Goal: Task Accomplishment & Management: Use online tool/utility

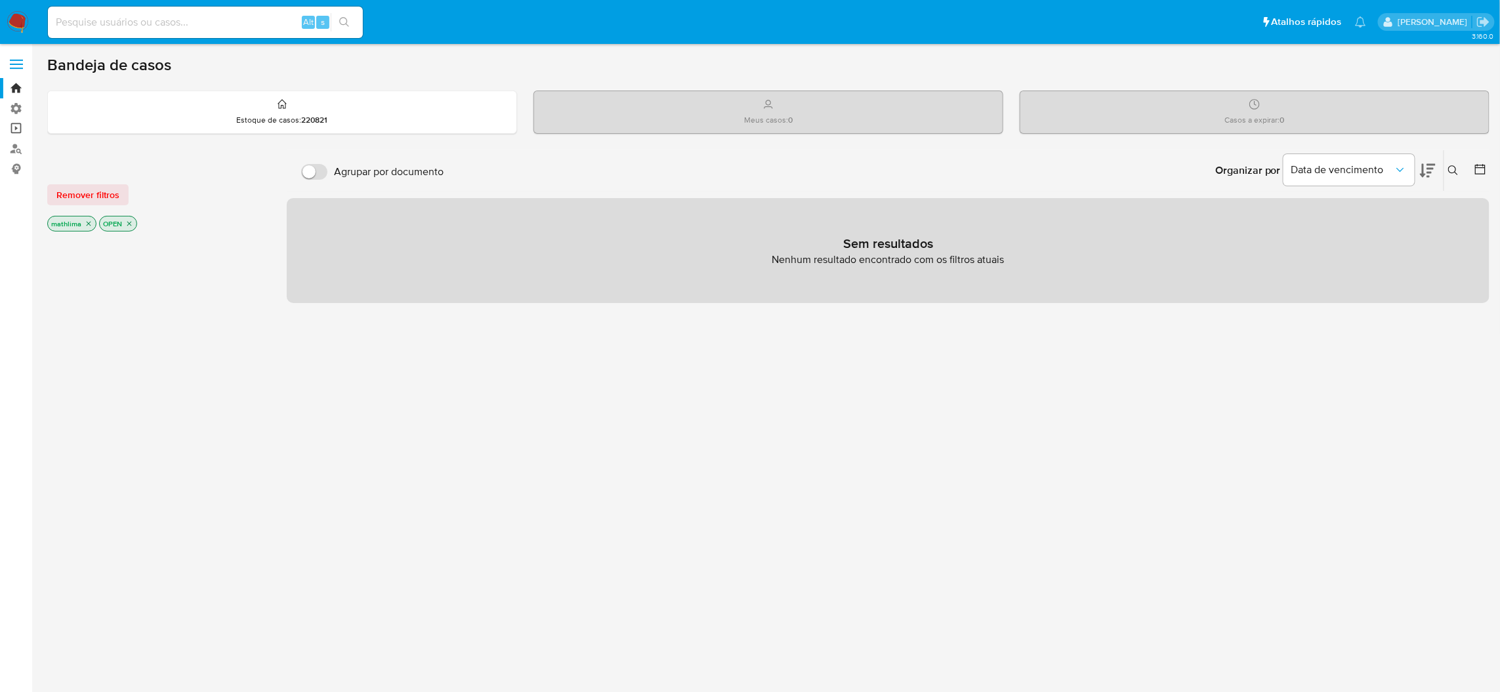
click at [24, 122] on link "Operações em massa" at bounding box center [78, 129] width 156 height 20
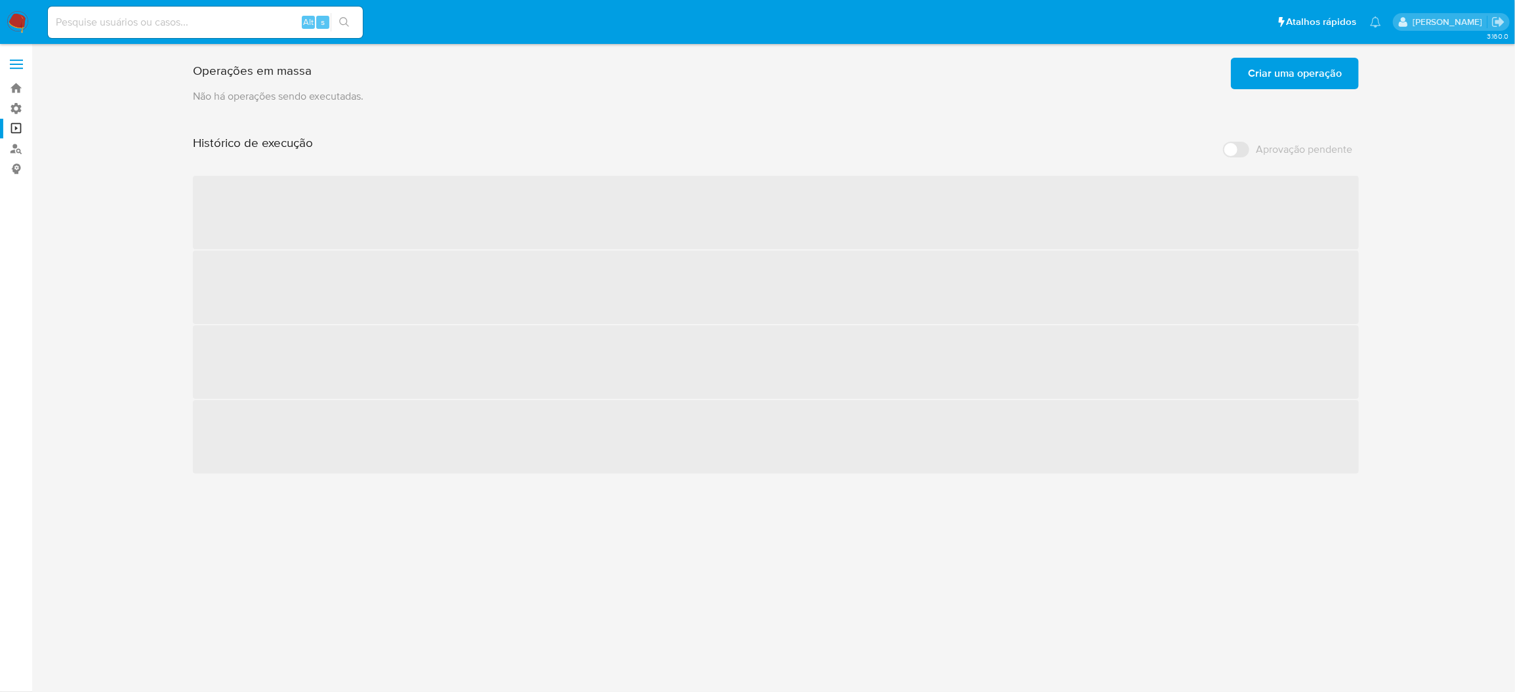
click at [1277, 80] on span "Criar uma operação" at bounding box center [1295, 73] width 94 height 29
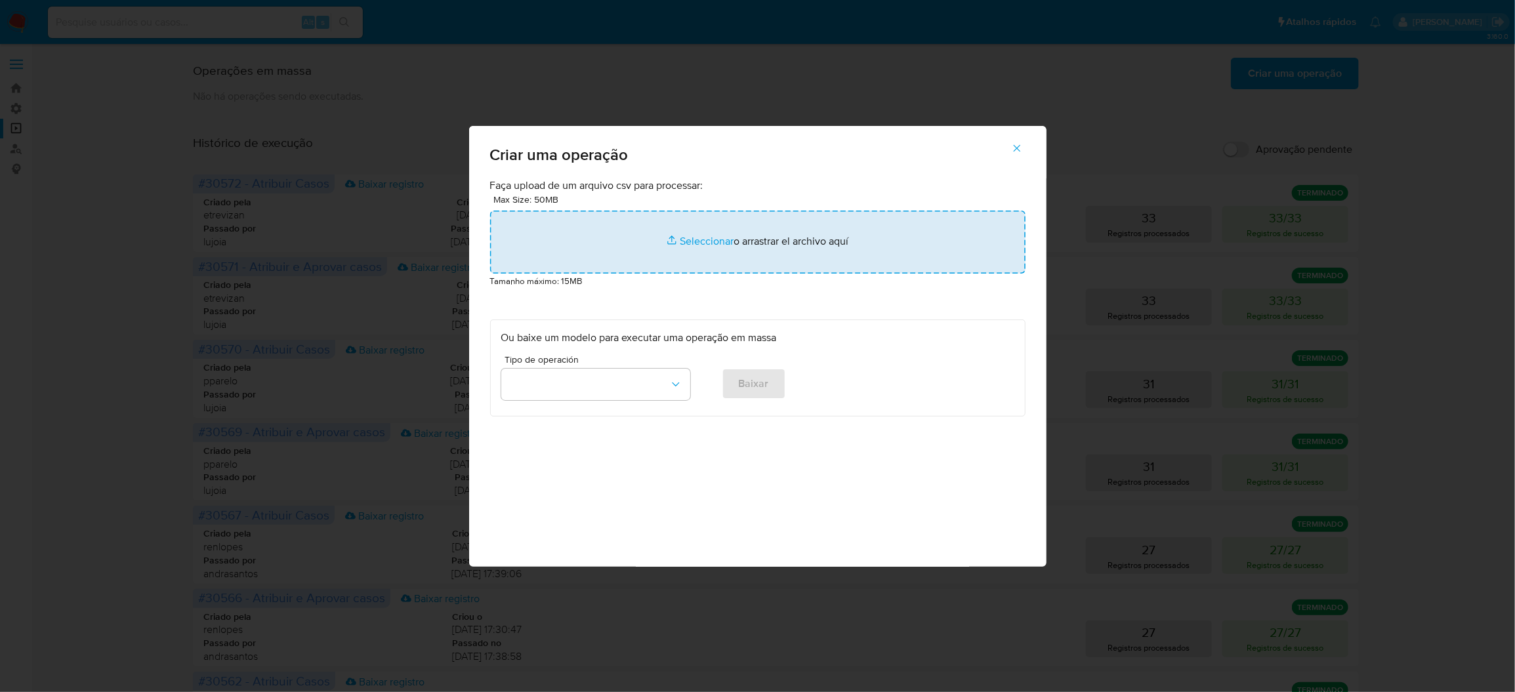
click at [774, 263] on input "file" at bounding box center [758, 242] width 536 height 63
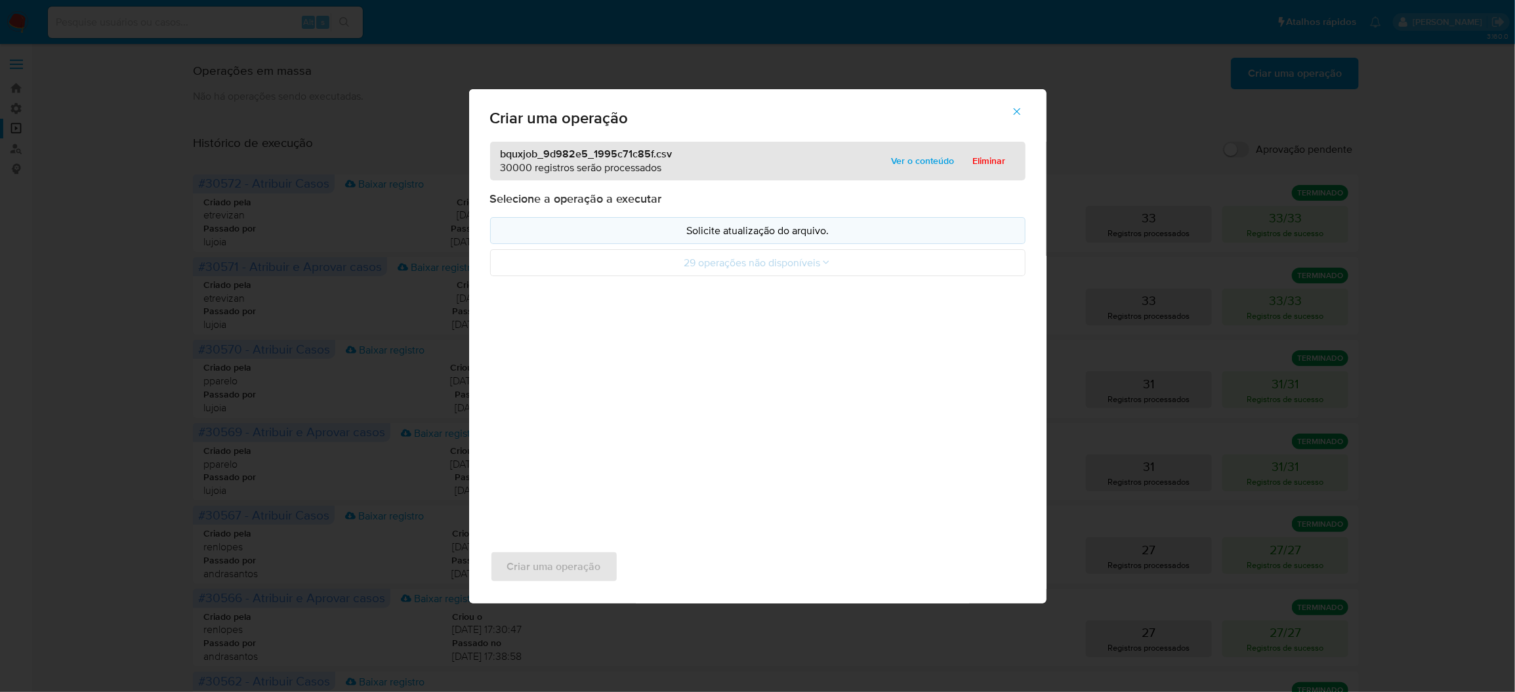
click at [873, 238] on p "Solicite atualização do arquivo." at bounding box center [757, 230] width 513 height 15
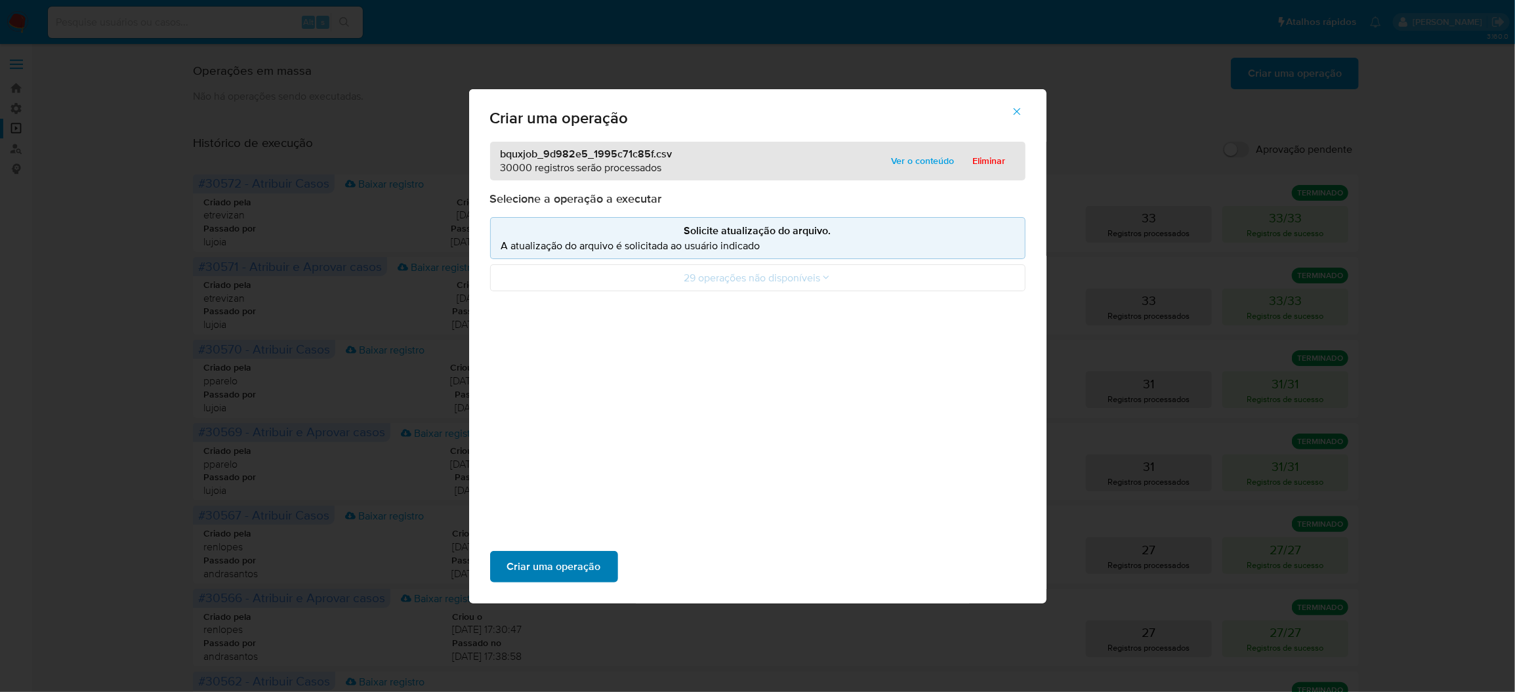
click at [601, 553] on span "Criar uma operação" at bounding box center [554, 567] width 94 height 29
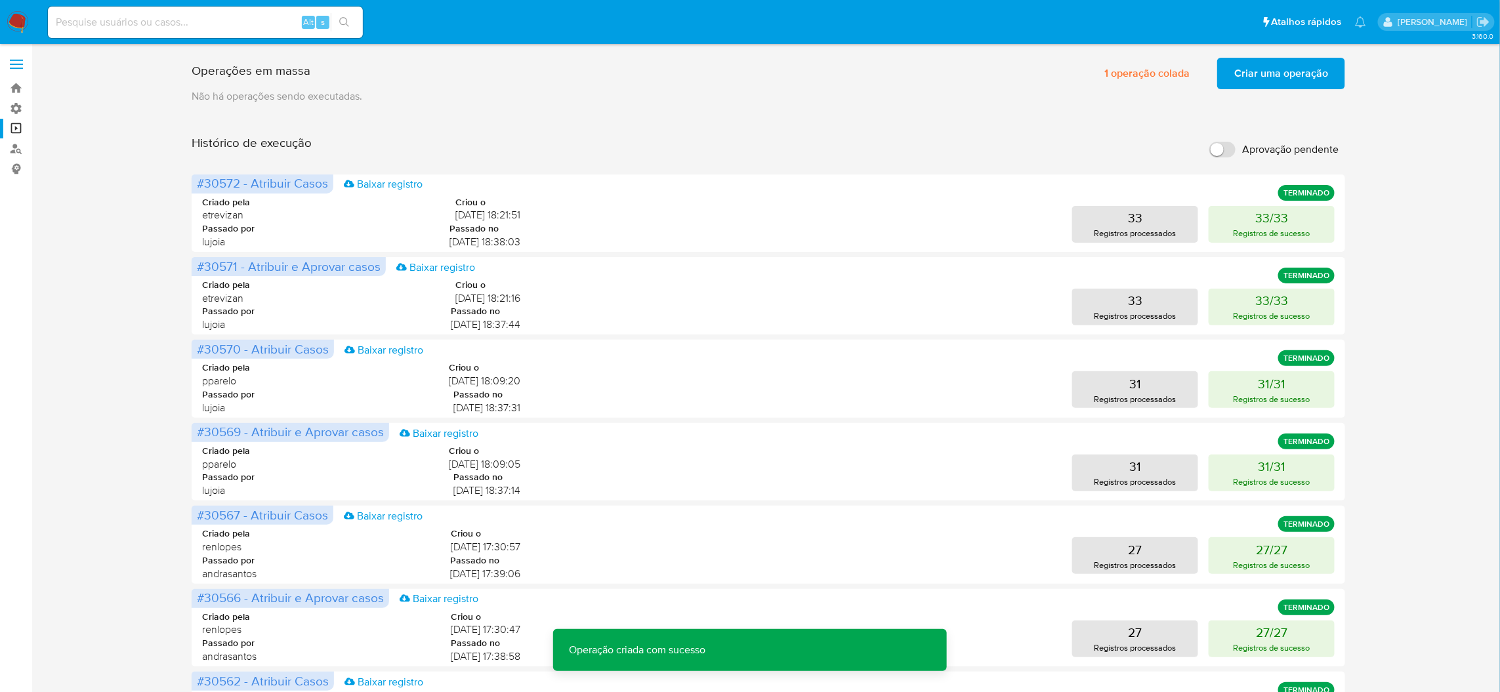
click at [1287, 81] on span "Criar uma operação" at bounding box center [1282, 73] width 94 height 29
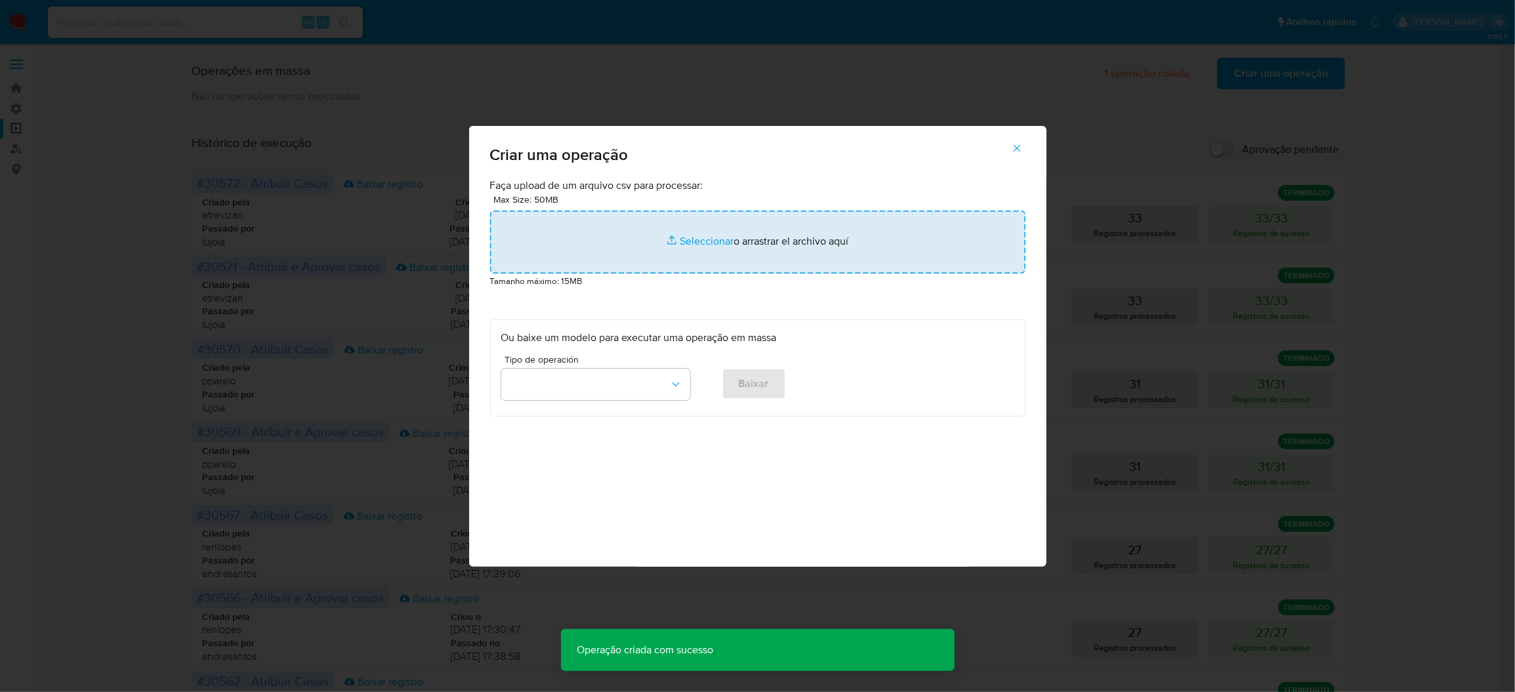
click at [756, 270] on input "file" at bounding box center [758, 242] width 536 height 63
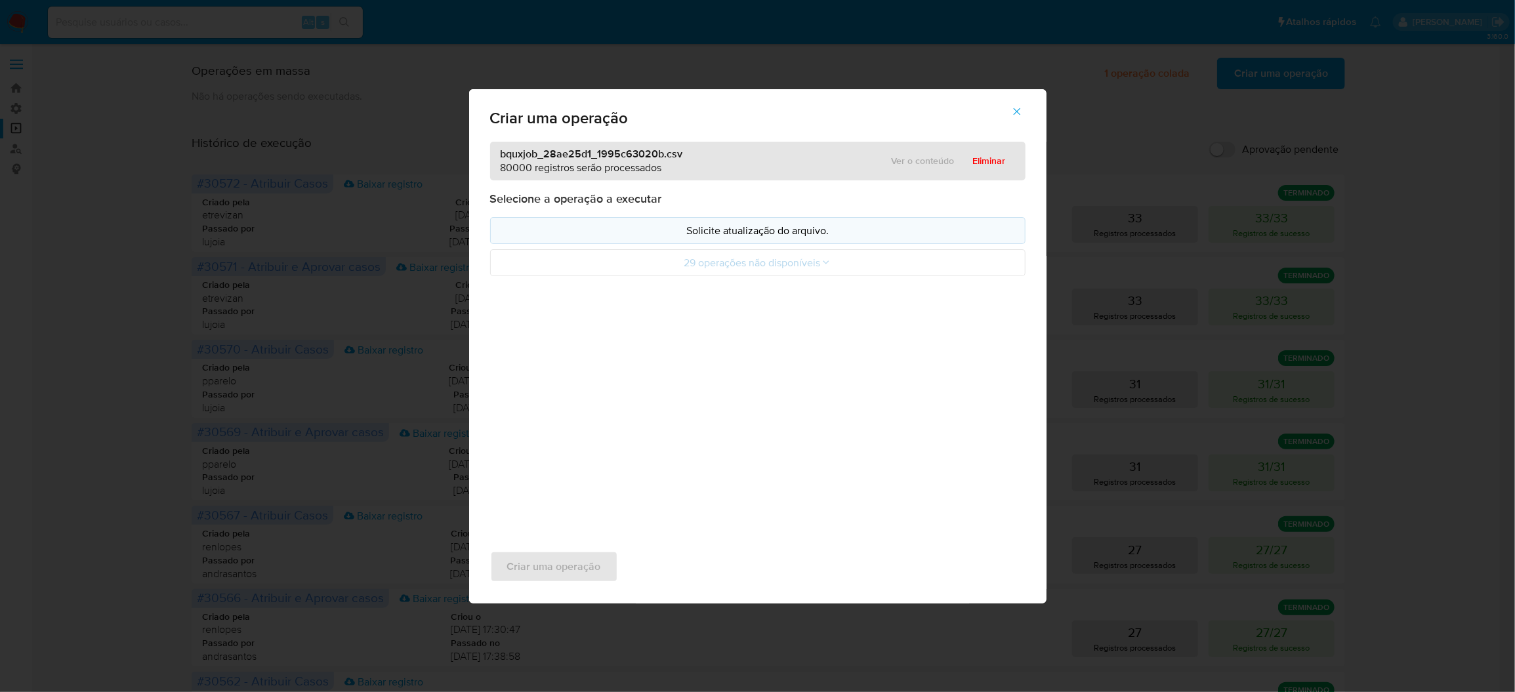
click at [772, 238] on p "Solicite atualização do arquivo." at bounding box center [757, 230] width 513 height 15
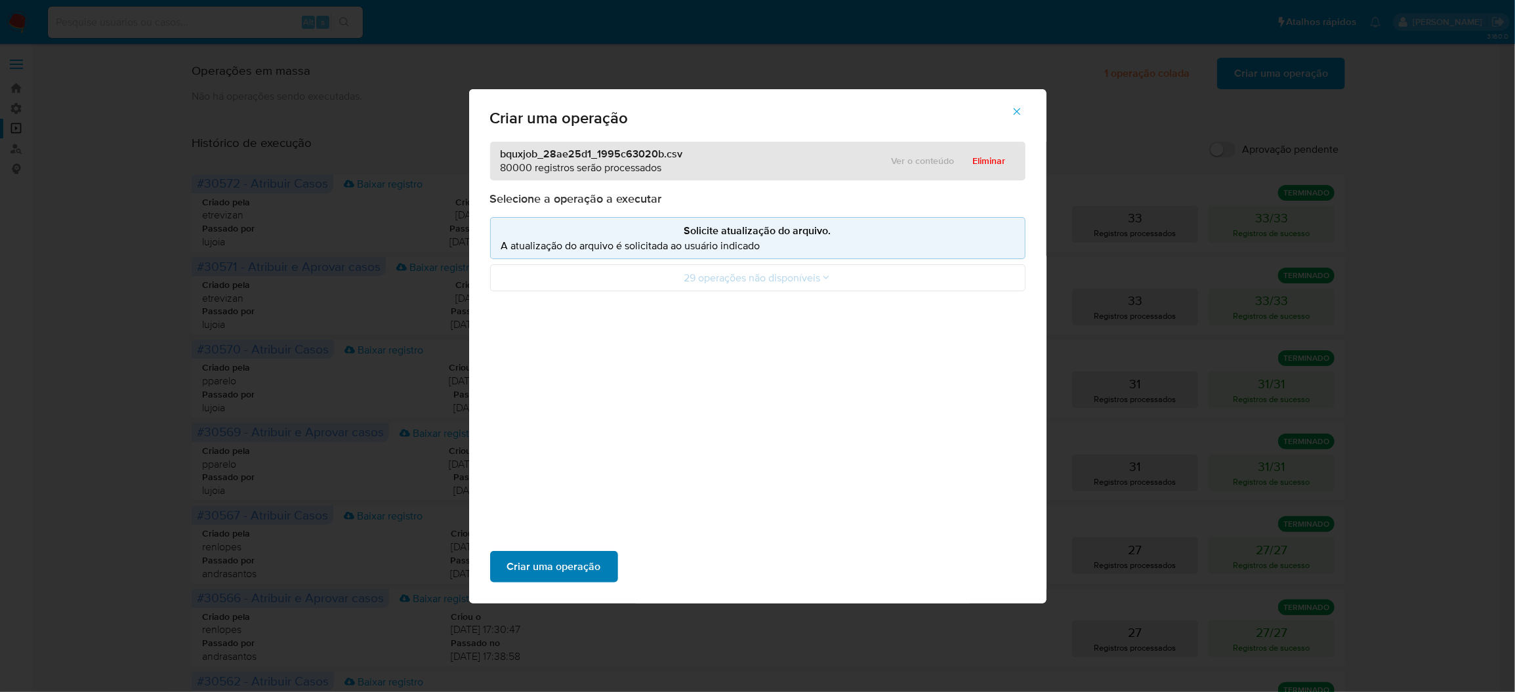
click at [601, 553] on span "Criar uma operação" at bounding box center [554, 567] width 94 height 29
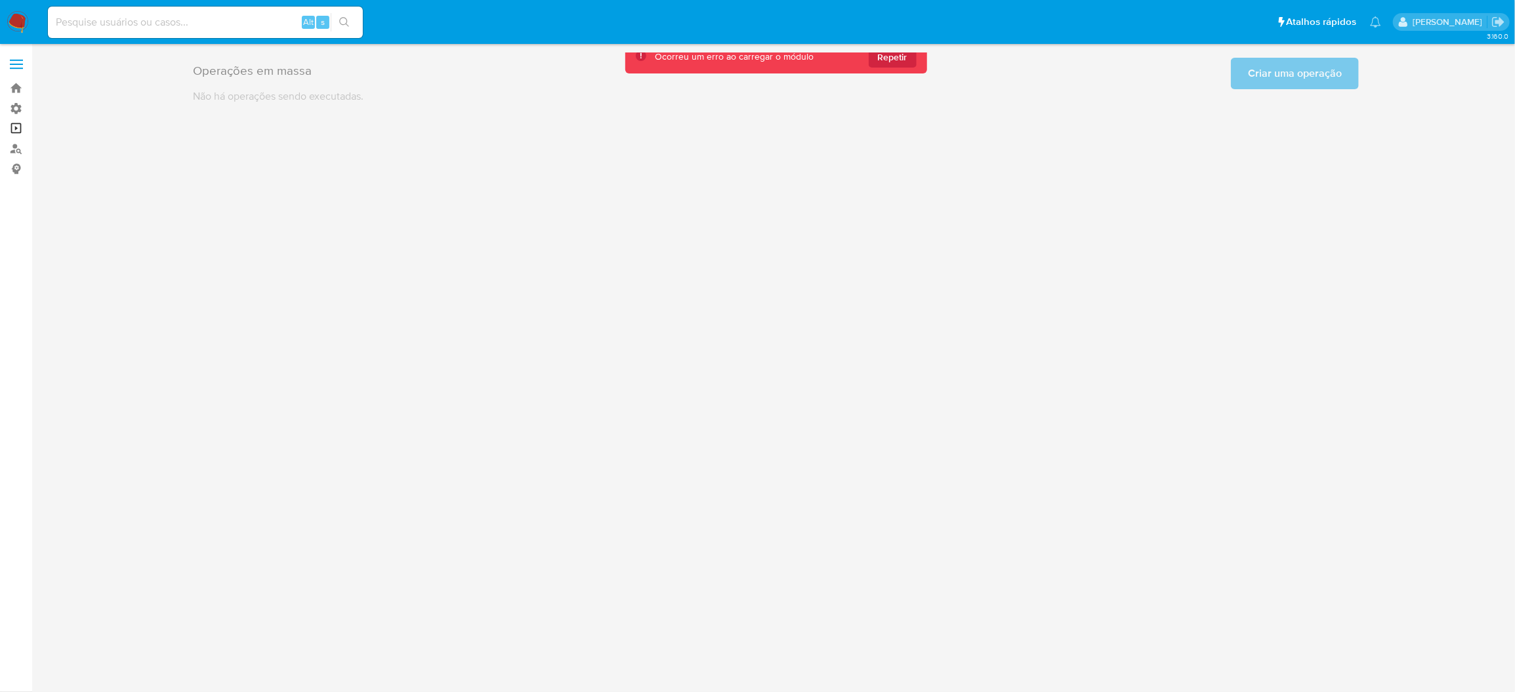
click at [20, 126] on link "Operações em massa" at bounding box center [78, 129] width 156 height 20
